Goal: Complete application form

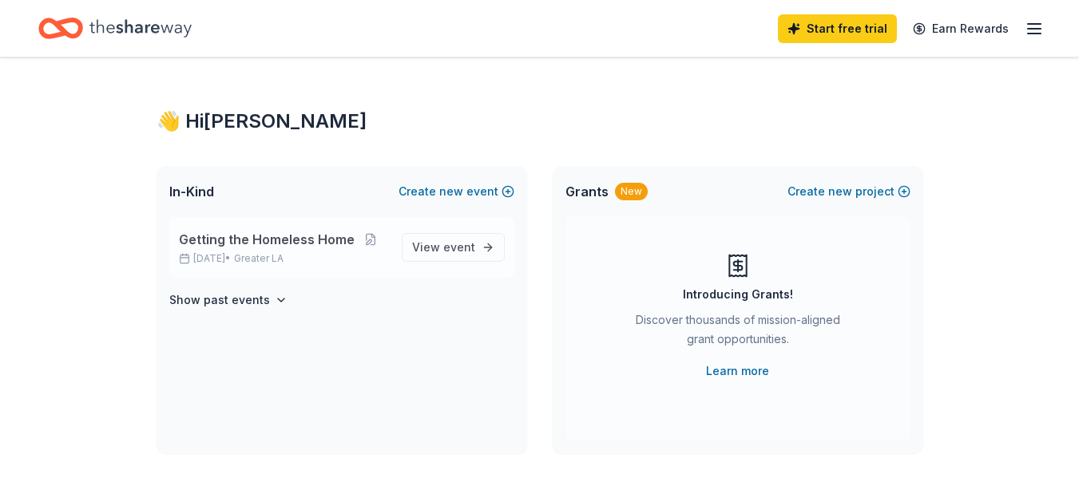
click at [302, 242] on span "Getting the Homeless Home" at bounding box center [267, 239] width 176 height 19
click at [429, 240] on span "View event" at bounding box center [443, 247] width 63 height 19
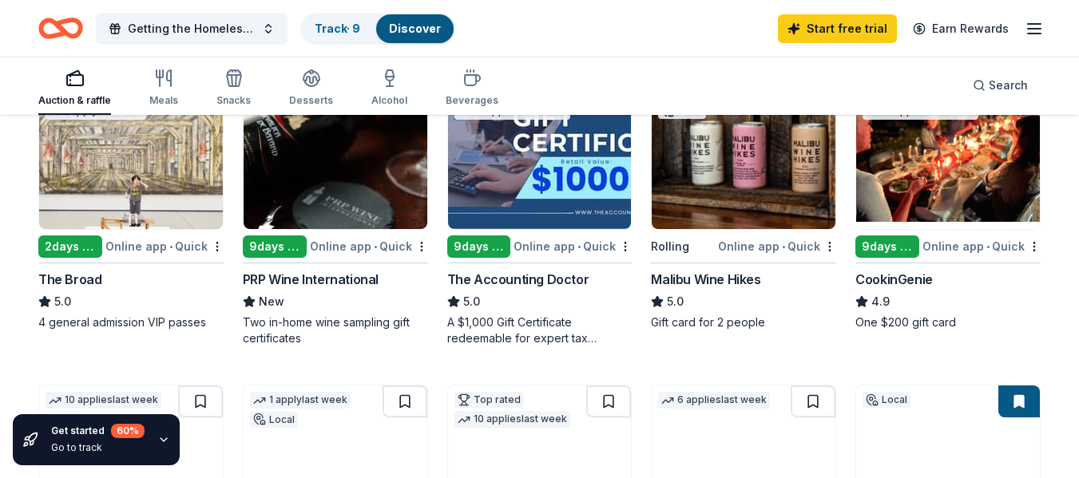
scroll to position [218, 0]
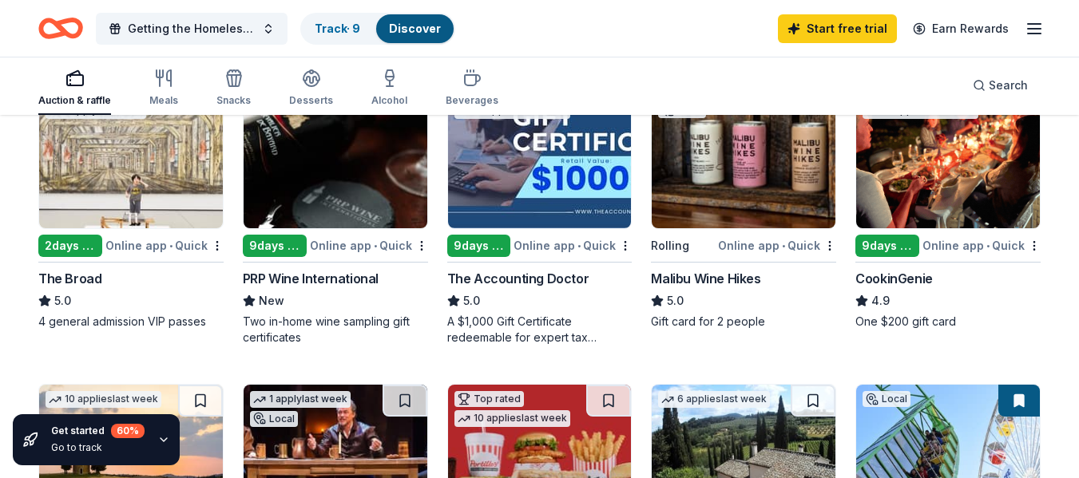
click at [776, 244] on div "Online app • Quick" at bounding box center [777, 246] width 118 height 20
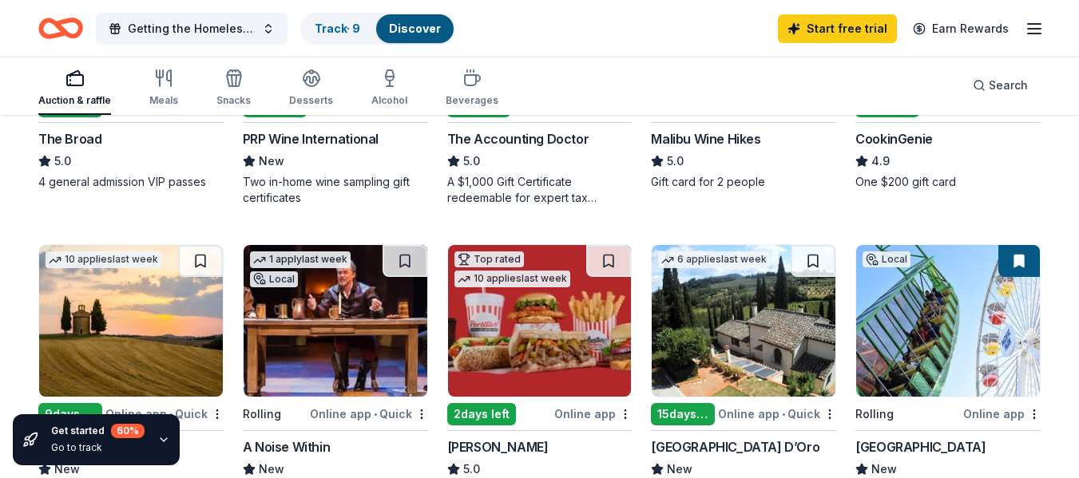
scroll to position [353, 0]
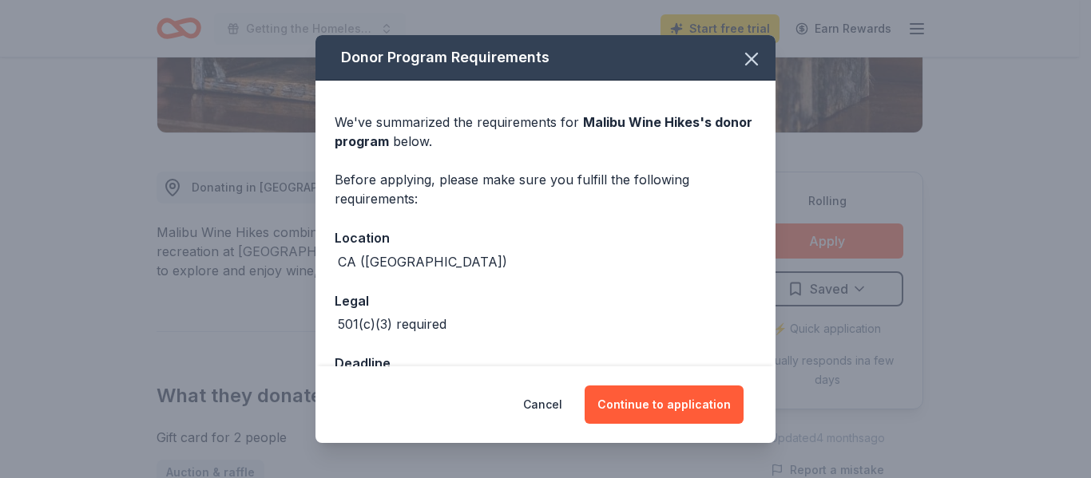
scroll to position [53, 0]
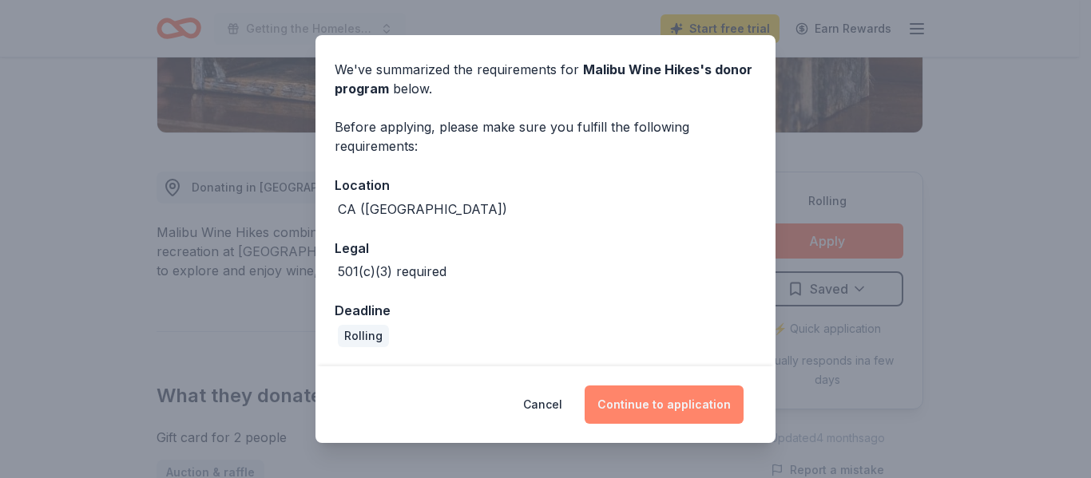
click at [674, 407] on button "Continue to application" at bounding box center [664, 405] width 159 height 38
